Goal: Task Accomplishment & Management: Use online tool/utility

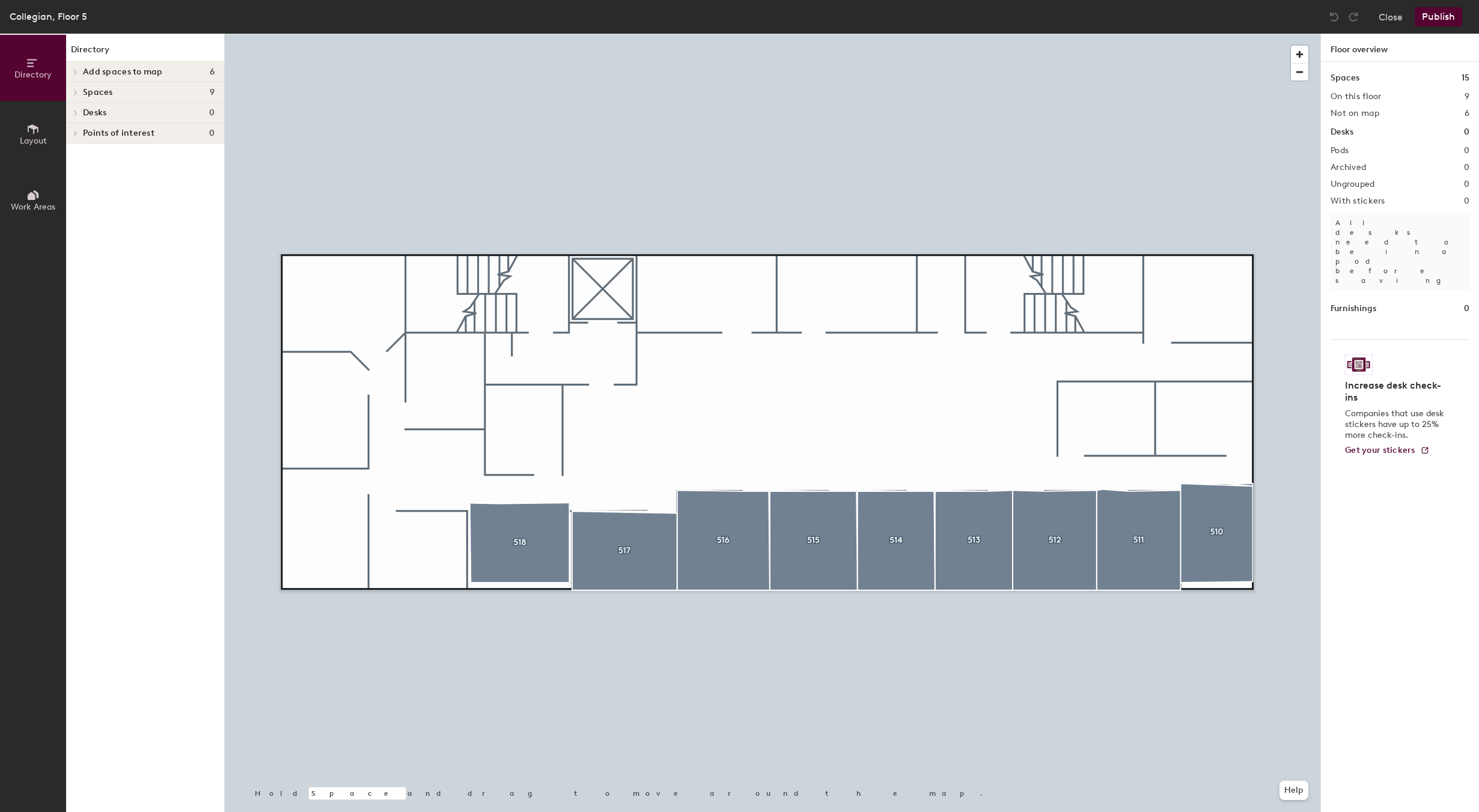
click at [73, 73] on span at bounding box center [75, 72] width 10 height 6
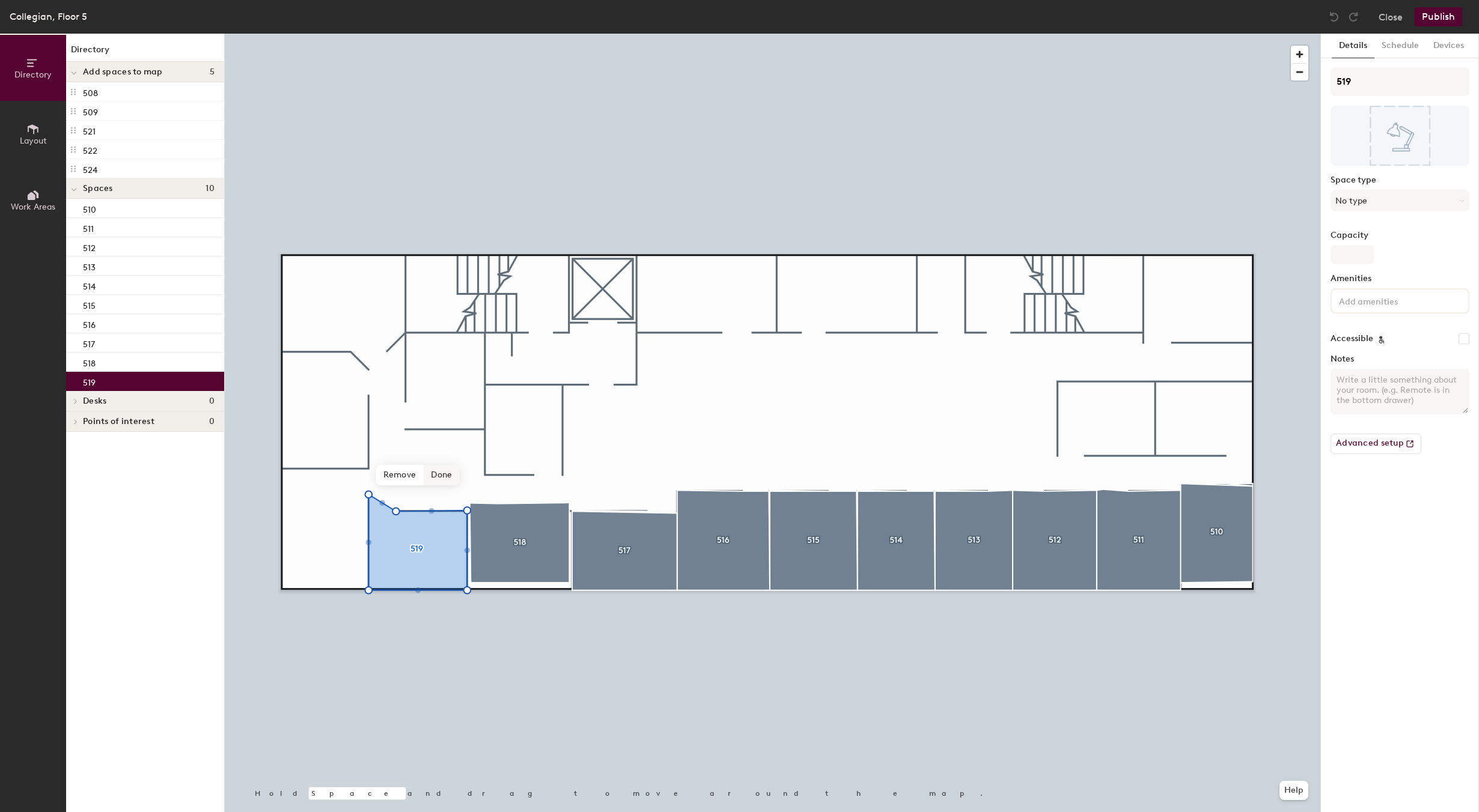
click at [439, 472] on span "Done" at bounding box center [442, 475] width 36 height 20
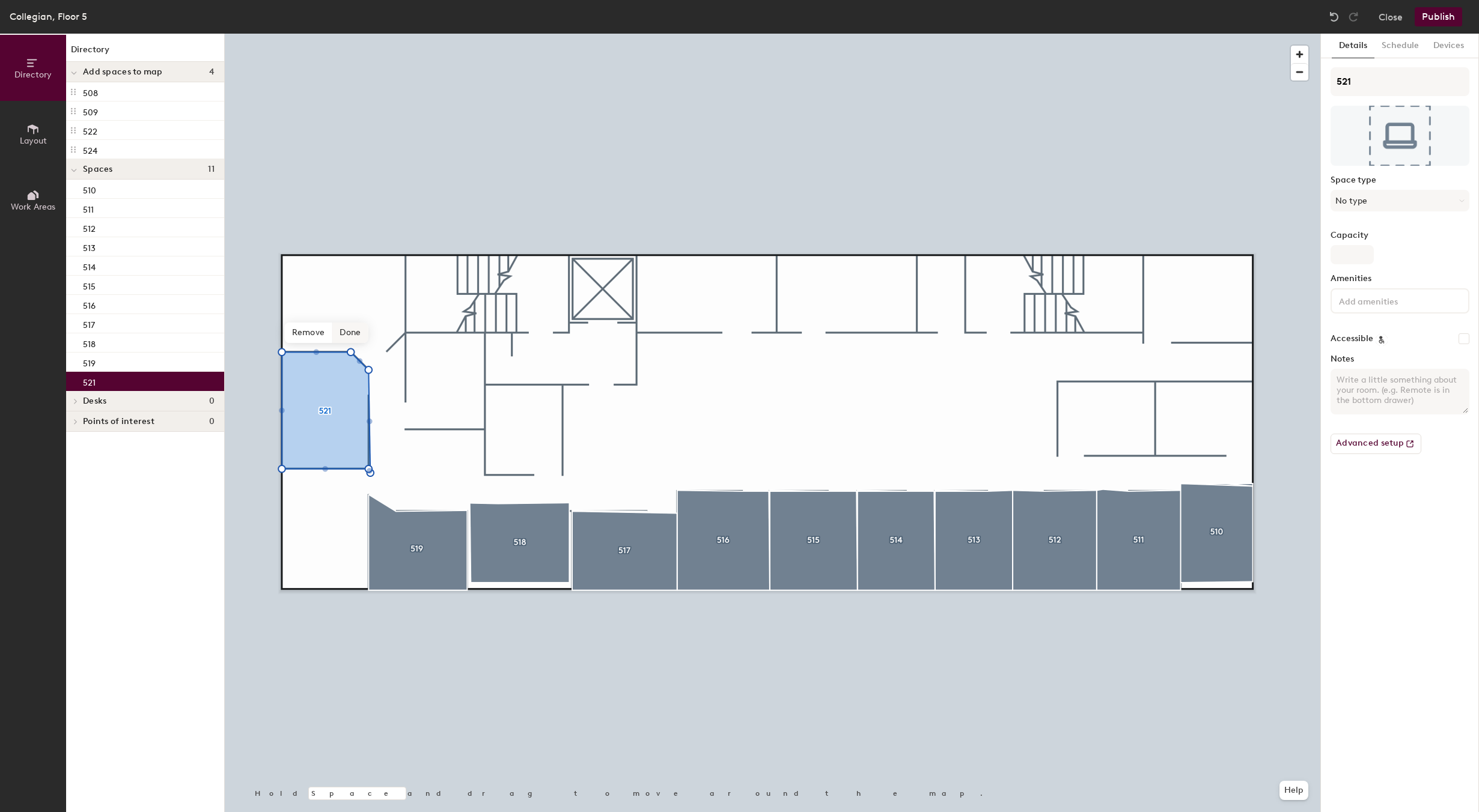
click at [345, 333] on span "Done" at bounding box center [350, 332] width 36 height 20
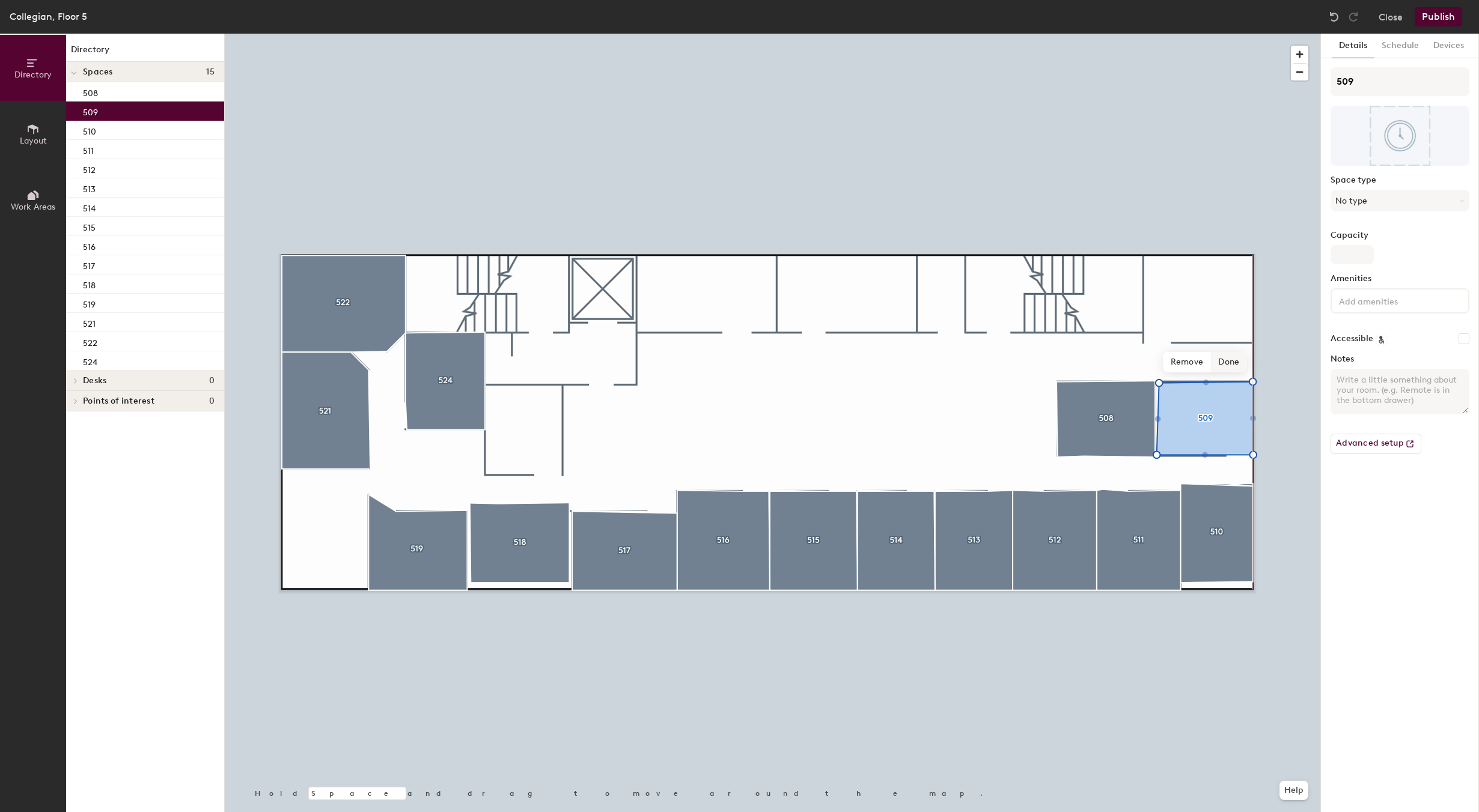
click at [1223, 366] on span "Done" at bounding box center [1230, 362] width 36 height 20
click at [1430, 14] on button "Publish" at bounding box center [1439, 16] width 48 height 19
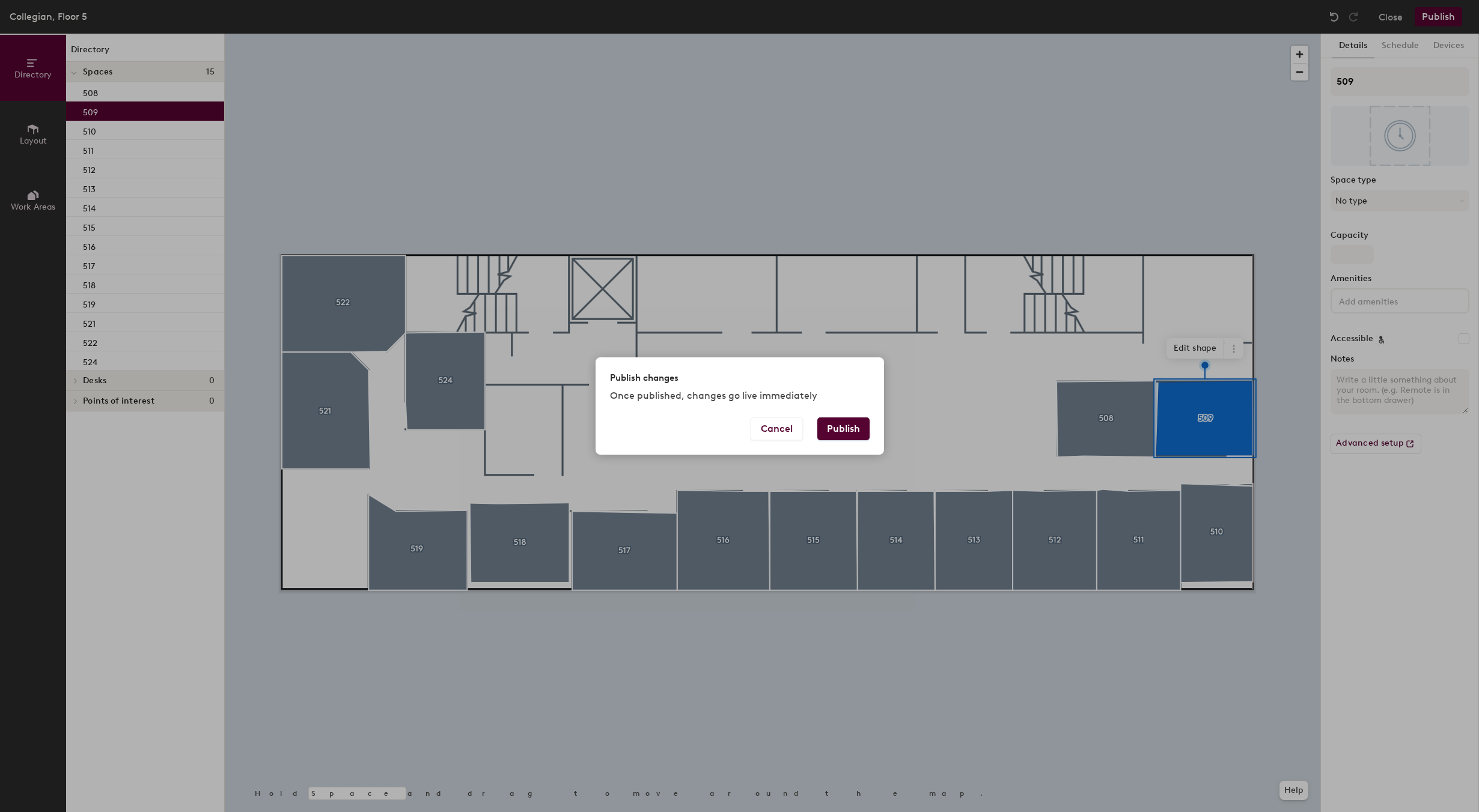
click at [841, 430] on button "Publish" at bounding box center [843, 429] width 52 height 23
